Goal: Information Seeking & Learning: Learn about a topic

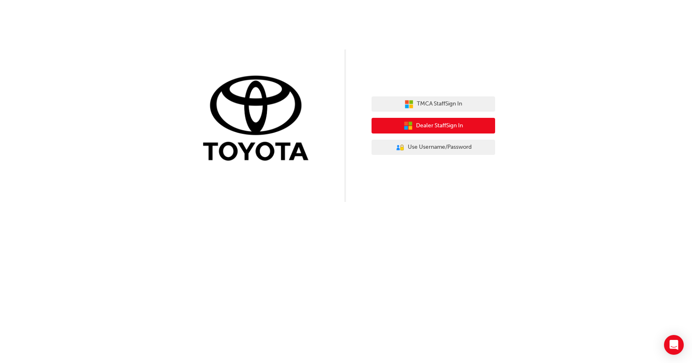
click at [407, 128] on icon "button" at bounding box center [406, 128] width 4 height 4
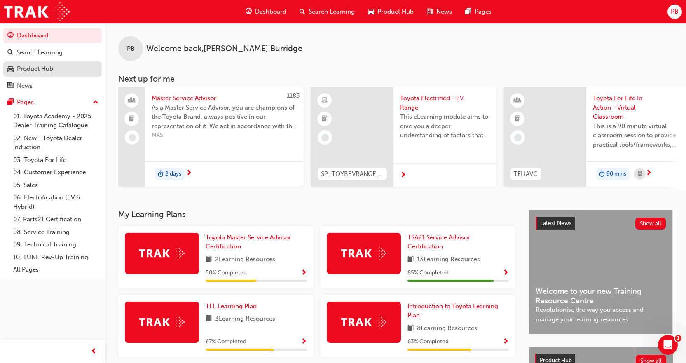
click at [40, 65] on div "Product Hub" at bounding box center [35, 68] width 36 height 9
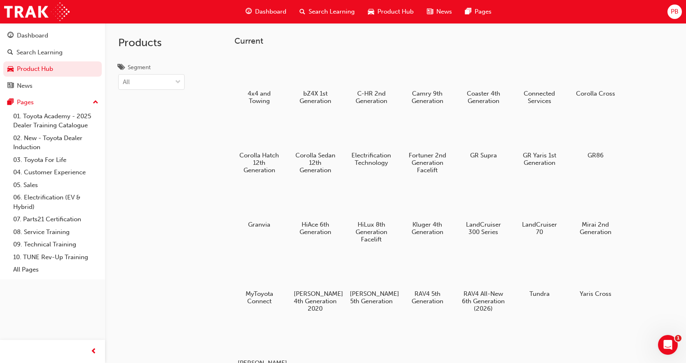
click at [163, 91] on div "Products Segment All" at bounding box center [151, 204] width 93 height 363
click at [168, 87] on div "All" at bounding box center [145, 82] width 53 height 14
click at [124, 85] on input "Segment option BEV focused, 1 of 7. 7 results available. Use Up and Down to cho…" at bounding box center [123, 81] width 1 height 7
click at [159, 122] on div "Cars" at bounding box center [151, 119] width 66 height 16
click at [317, 4] on div "Search Learning" at bounding box center [327, 11] width 68 height 17
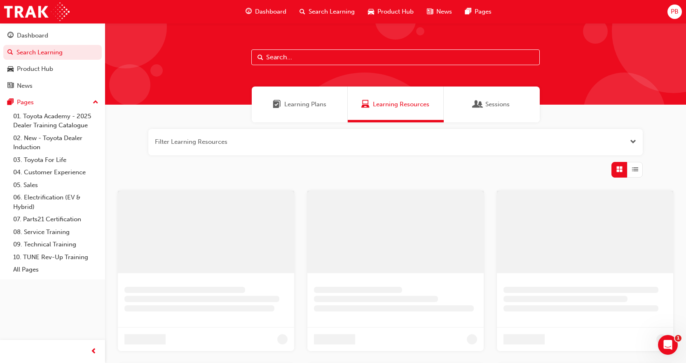
click at [284, 60] on input "text" at bounding box center [395, 57] width 288 height 16
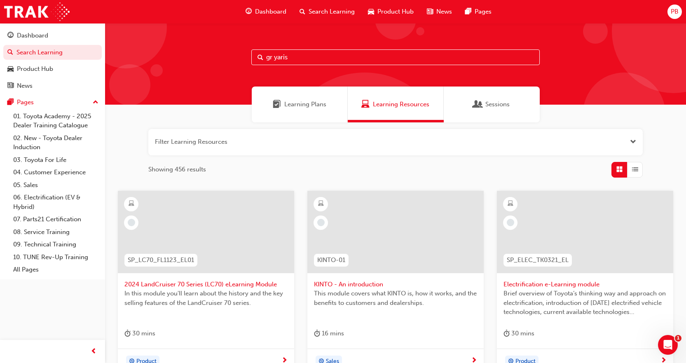
type input "gr yaris"
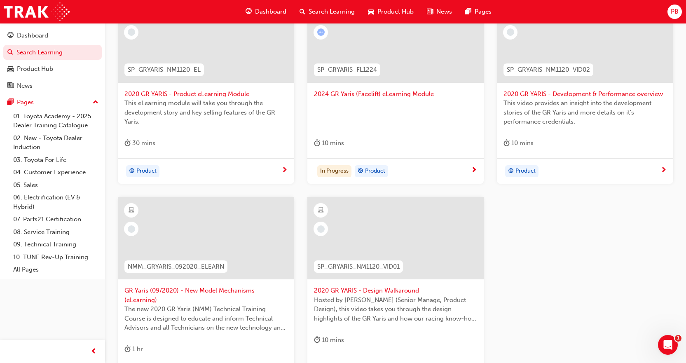
scroll to position [124, 0]
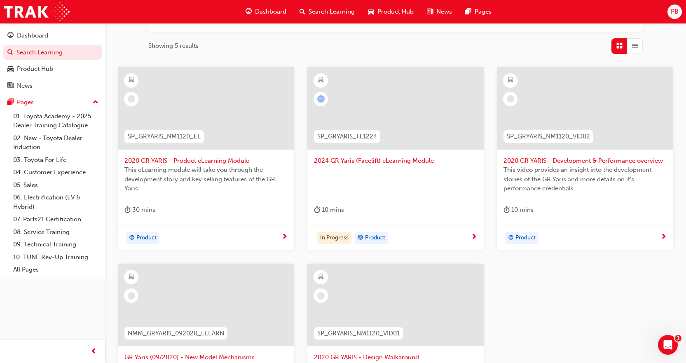
click at [348, 157] on span "2024 GR Yaris (Facelift) eLearning Module" at bounding box center [395, 160] width 163 height 9
